Goal: Task Accomplishment & Management: Manage account settings

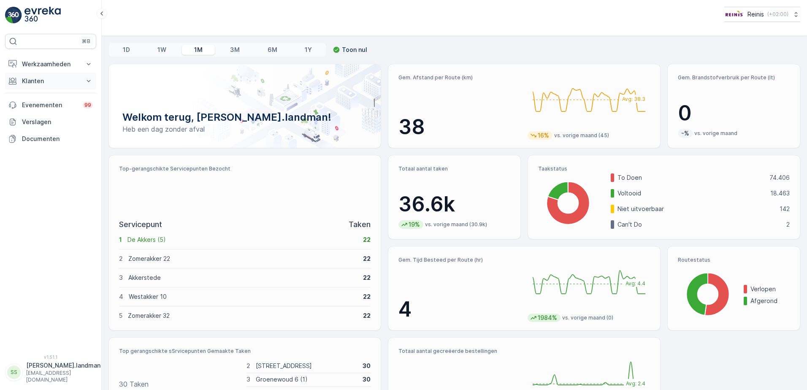
click at [36, 81] on p "Klanten" at bounding box center [50, 81] width 57 height 8
click at [35, 145] on p "Orders" at bounding box center [31, 142] width 19 height 8
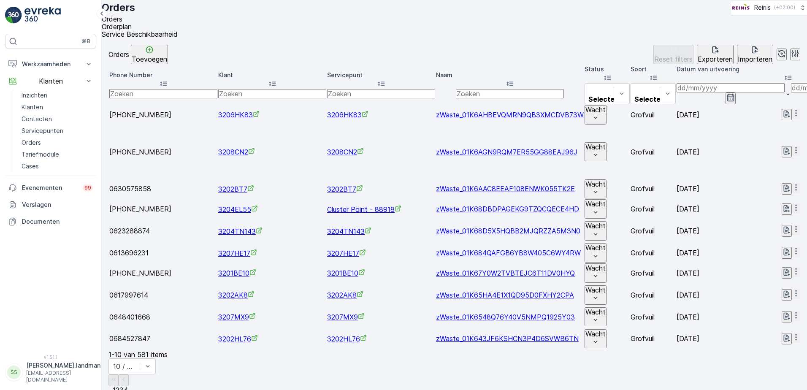
click at [327, 90] on input "text" at bounding box center [381, 93] width 108 height 9
type input "3208"
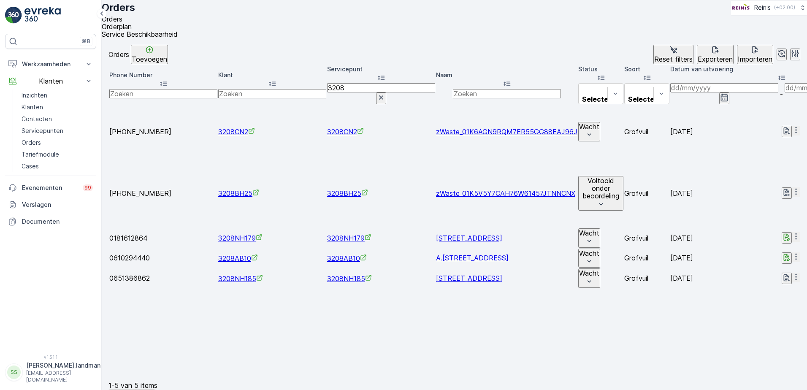
click at [327, 90] on input "3208" at bounding box center [381, 87] width 108 height 9
type input "3208nk"
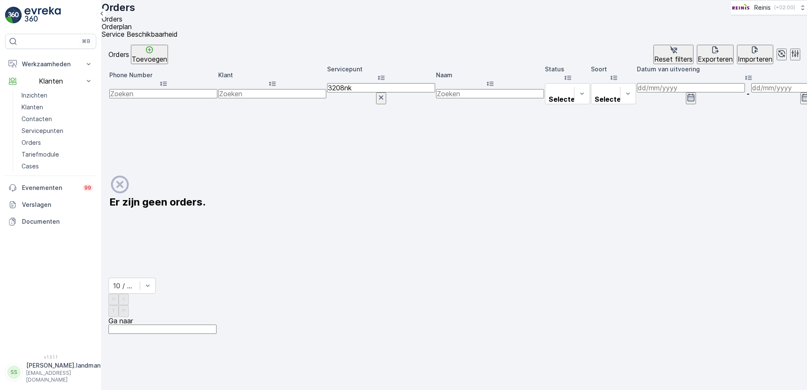
click at [327, 90] on input "3208nk" at bounding box center [381, 87] width 108 height 9
type input "3208n"
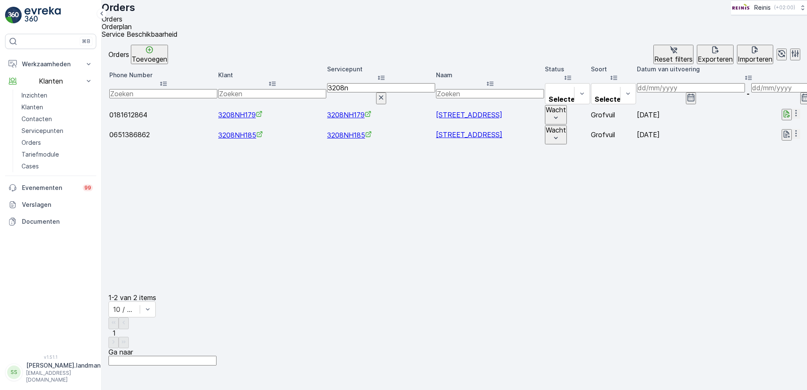
click at [792, 132] on icon "button" at bounding box center [796, 133] width 8 height 8
click at [754, 208] on span "Order verwijderen" at bounding box center [767, 212] width 55 height 8
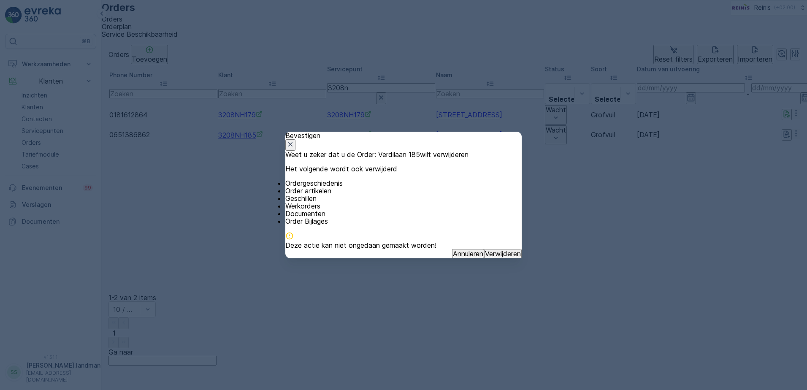
click at [495, 257] on p "Verwijderen" at bounding box center [503, 254] width 36 height 8
